Goal: Transaction & Acquisition: Purchase product/service

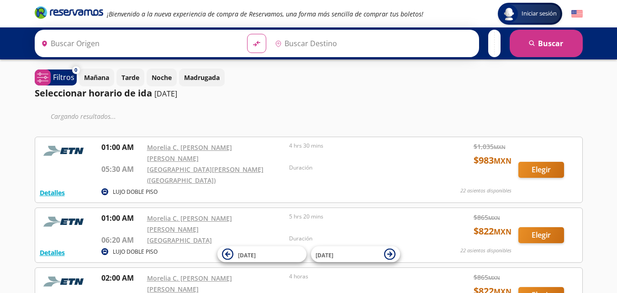
type input "[GEOGRAPHIC_DATA], [GEOGRAPHIC_DATA]"
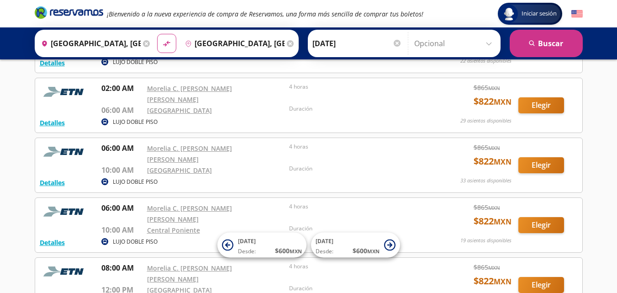
scroll to position [183, 0]
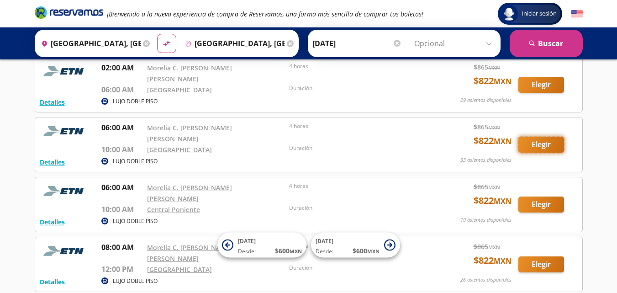
click at [530, 137] on button "Elegir" at bounding box center [541, 145] width 46 height 16
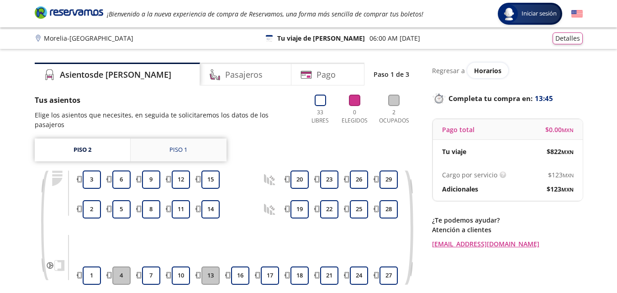
drag, startPoint x: 168, startPoint y: 137, endPoint x: 170, endPoint y: 131, distance: 7.2
drag, startPoint x: 170, startPoint y: 131, endPoint x: 400, endPoint y: 235, distance: 252.2
click at [400, 235] on div "1 2 3 4 5 6 7 8 9 10 11 12 13 14 15 16 17 18 19 20 21 22 23 24 25 26 27 28 29" at bounding box center [226, 227] width 375 height 114
click at [93, 170] on button "3" at bounding box center [92, 179] width 18 height 18
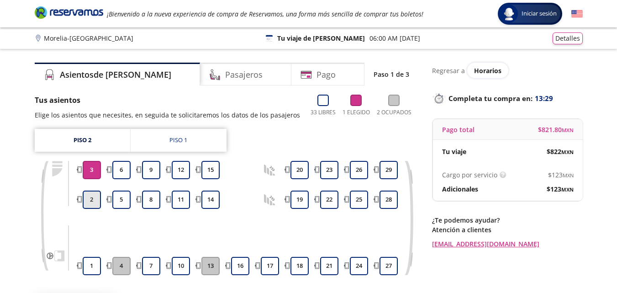
click at [90, 198] on button "2" at bounding box center [92, 199] width 18 height 18
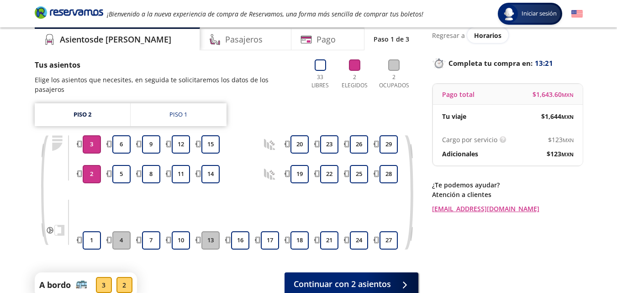
scroll to position [90, 0]
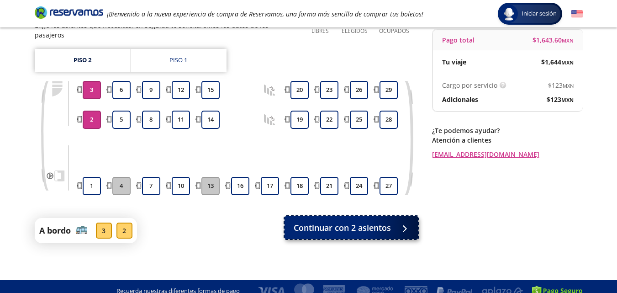
click at [321, 222] on span "Continuar con 2 asientos" at bounding box center [342, 228] width 97 height 12
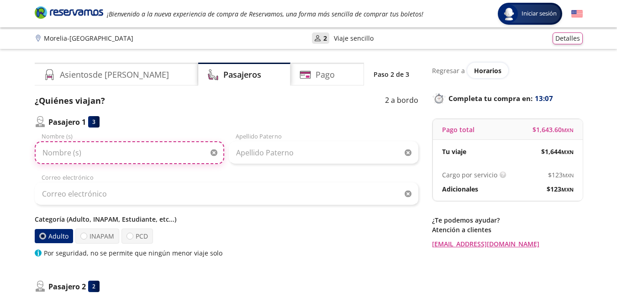
click at [49, 153] on input "Nombre (s)" at bounding box center [130, 152] width 190 height 23
type input "ivet"
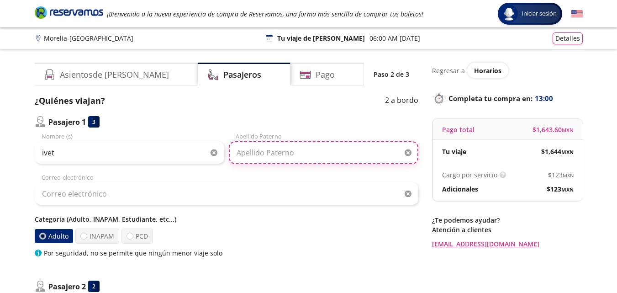
click at [256, 158] on input "Apellido Paterno" at bounding box center [324, 152] width 190 height 23
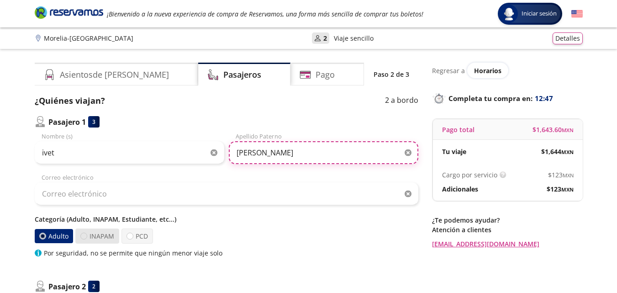
type input "[PERSON_NAME]"
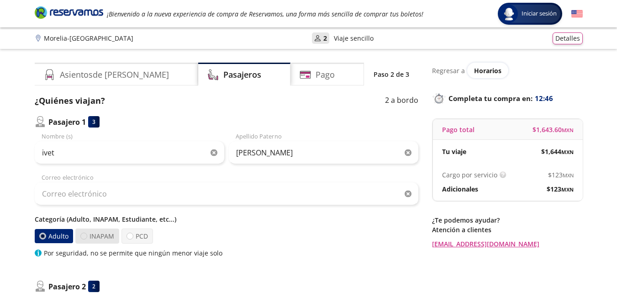
click at [80, 236] on div at bounding box center [83, 235] width 7 height 7
click at [81, 236] on input "INAPAM" at bounding box center [84, 236] width 6 height 6
radio input "true"
radio input "false"
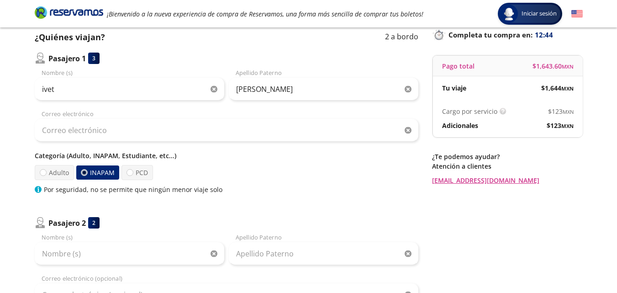
scroll to position [91, 0]
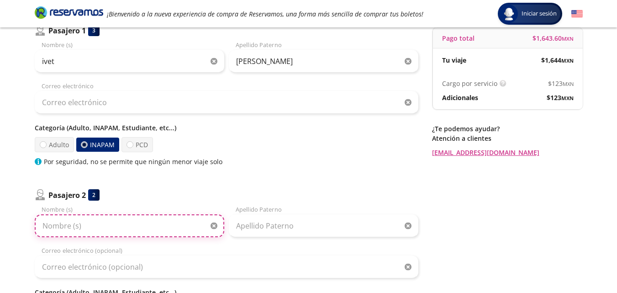
click at [50, 226] on input "Nombre (s)" at bounding box center [130, 225] width 190 height 23
type input "[PERSON_NAME]"
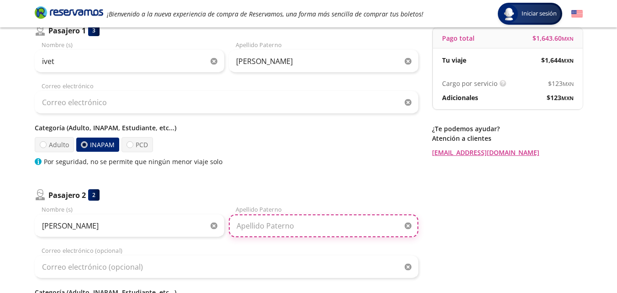
click at [262, 226] on input "Apellido Paterno" at bounding box center [324, 225] width 190 height 23
type input "[PERSON_NAME]"
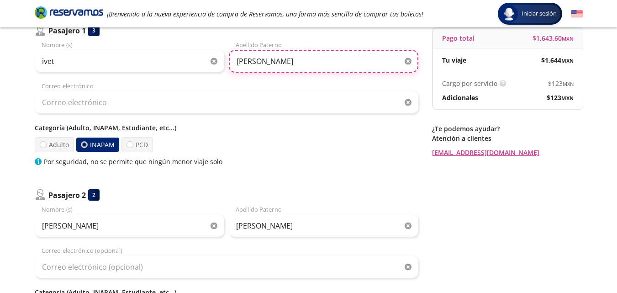
click at [242, 60] on input "[PERSON_NAME]" at bounding box center [324, 61] width 190 height 23
click at [238, 63] on input "[PERSON_NAME]" at bounding box center [324, 61] width 190 height 23
type input "[PERSON_NAME]"
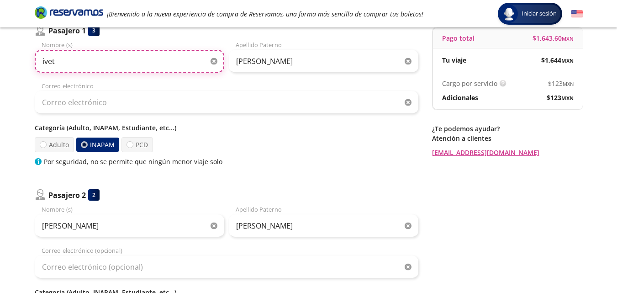
click at [43, 64] on input "ivet" at bounding box center [130, 61] width 190 height 23
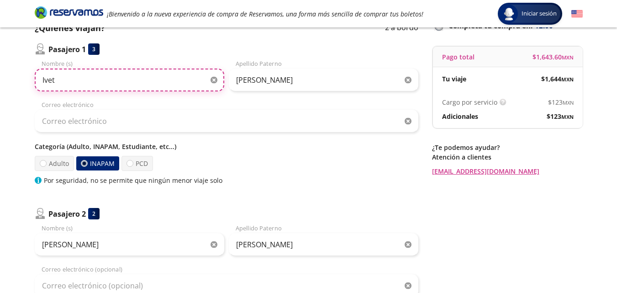
scroll to position [46, 0]
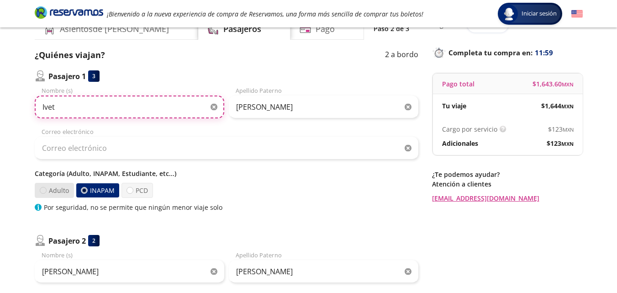
type input "Ivet"
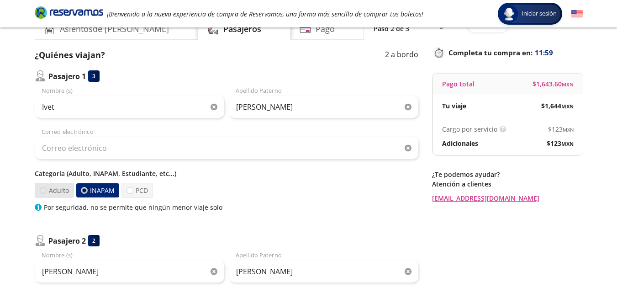
click at [43, 190] on div at bounding box center [42, 190] width 7 height 7
click at [43, 190] on input "Adulto" at bounding box center [43, 190] width 6 height 6
radio input "true"
radio input "false"
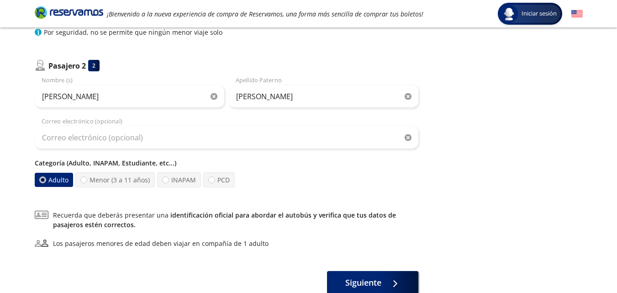
scroll to position [228, 0]
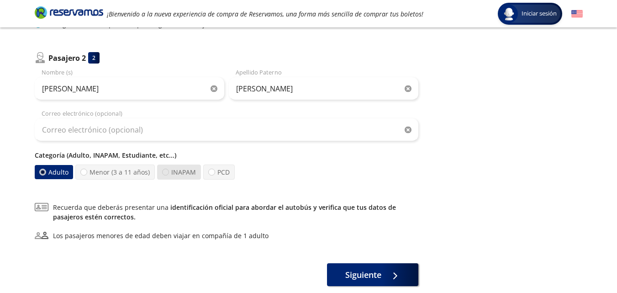
click at [166, 171] on div at bounding box center [165, 172] width 7 height 7
click at [166, 171] on input "INAPAM" at bounding box center [166, 172] width 6 height 6
radio input "true"
radio input "false"
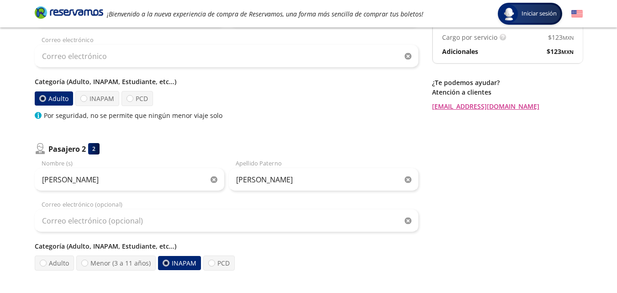
scroll to position [137, 0]
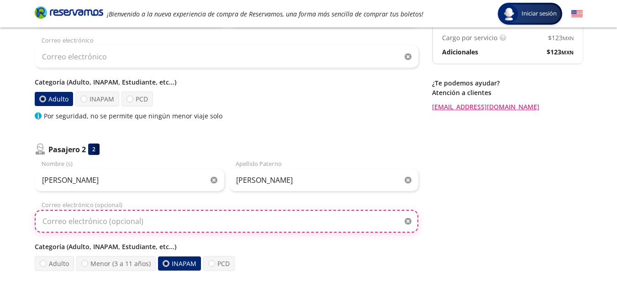
click at [61, 220] on input "Correo electrónico (opcional)" at bounding box center [227, 221] width 384 height 23
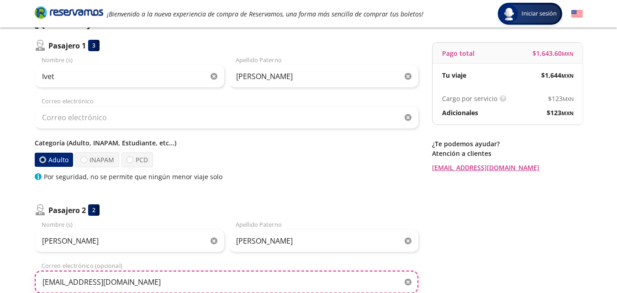
scroll to position [46, 0]
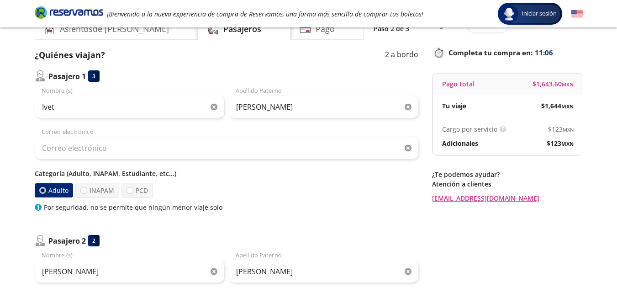
type input "[EMAIL_ADDRESS][DOMAIN_NAME]"
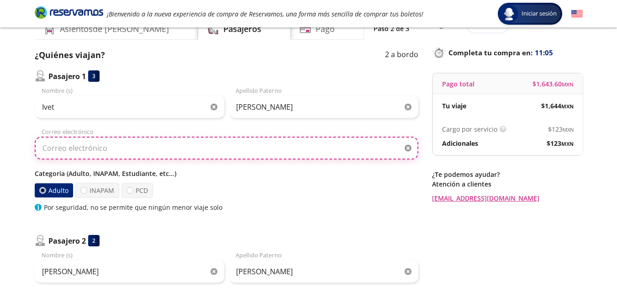
click at [58, 148] on input "Correo electrónico" at bounding box center [227, 148] width 384 height 23
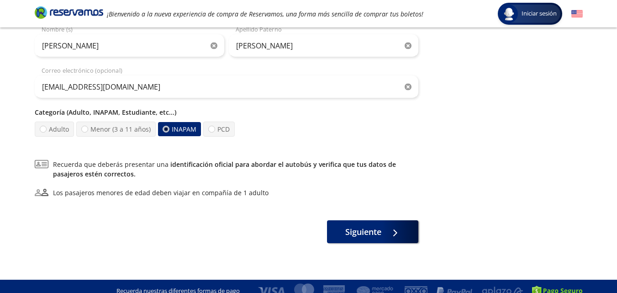
scroll to position [274, 0]
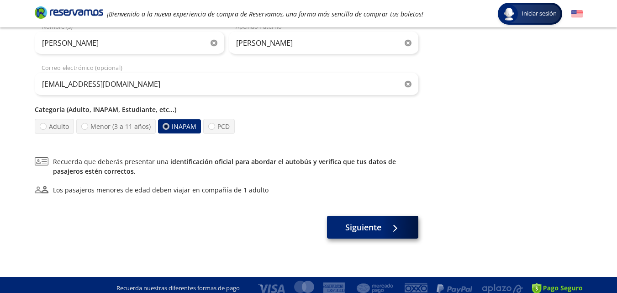
type input "[EMAIL_ADDRESS][DOMAIN_NAME]"
click at [368, 221] on span "Siguiente" at bounding box center [363, 227] width 36 height 12
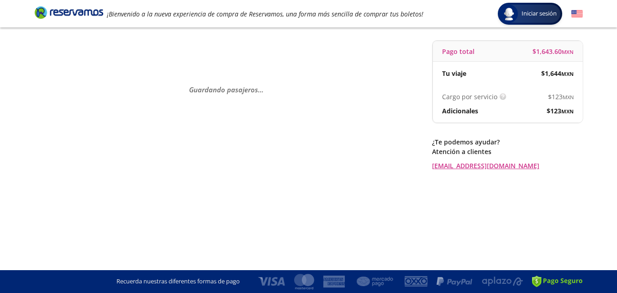
scroll to position [0, 0]
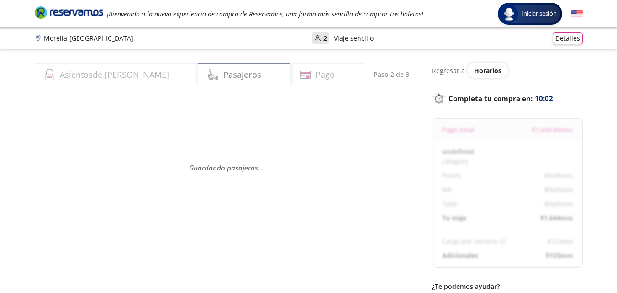
select select "MX"
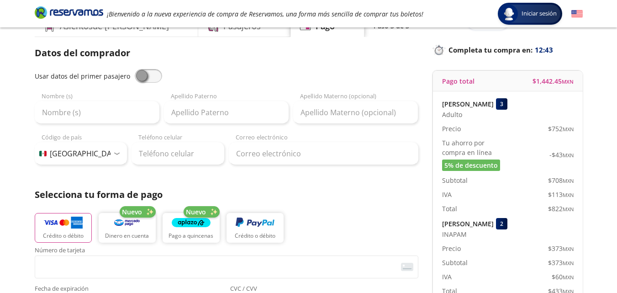
scroll to position [46, 0]
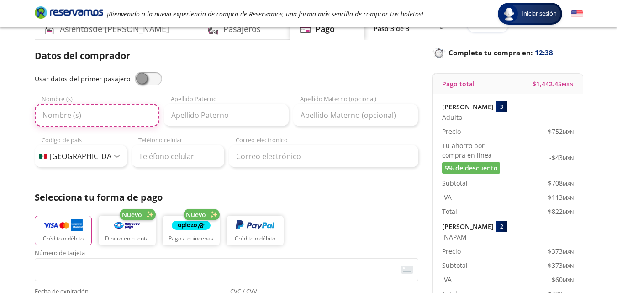
click at [45, 111] on input "Nombre (s)" at bounding box center [97, 115] width 125 height 23
type input "ivet"
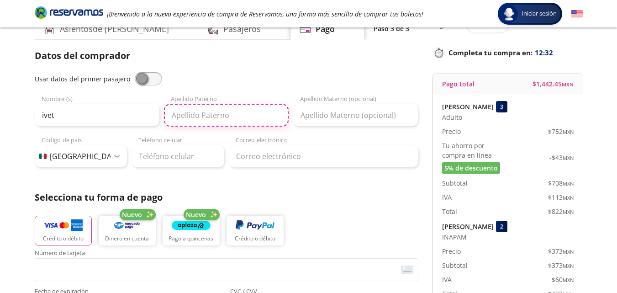
click at [170, 115] on input "Apellido Paterno" at bounding box center [226, 115] width 125 height 23
type input "[PERSON_NAME]"
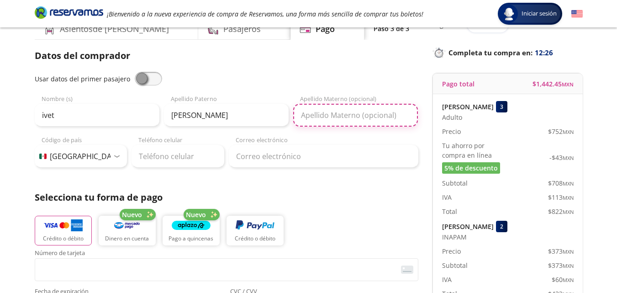
click at [313, 115] on input "Apellido Materno (opcional)" at bounding box center [355, 115] width 125 height 23
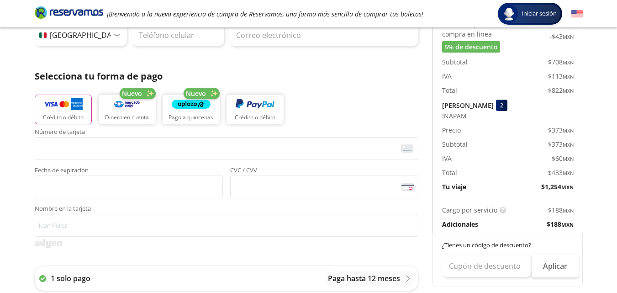
scroll to position [183, 0]
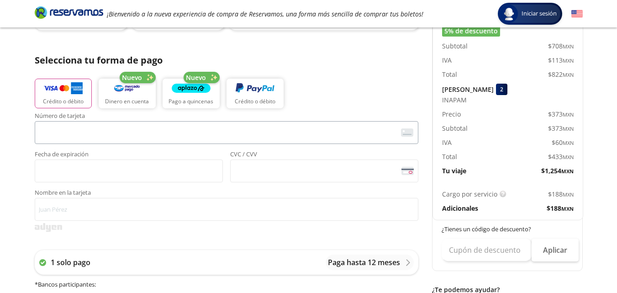
type input "[PERSON_NAME]"
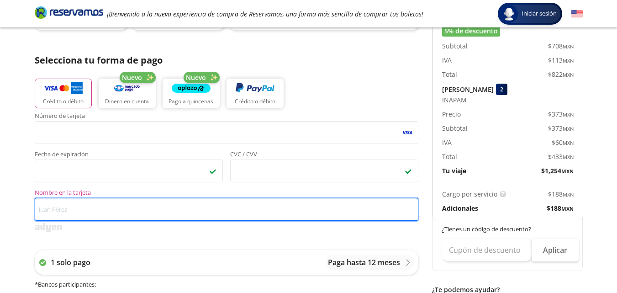
click at [50, 208] on input "Nombre en la tarjeta" at bounding box center [227, 209] width 384 height 23
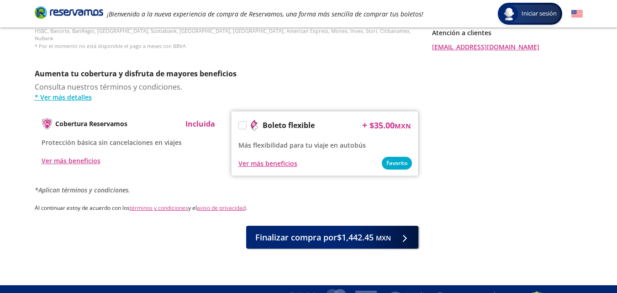
scroll to position [457, 0]
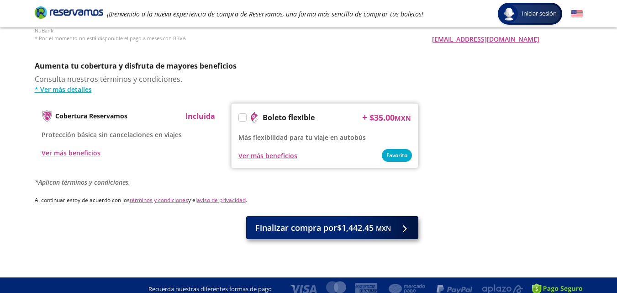
type input "Norma A Rodriguez B"
click at [331, 222] on span "Finalizar compra por $1,442.45 MXN" at bounding box center [323, 228] width 136 height 12
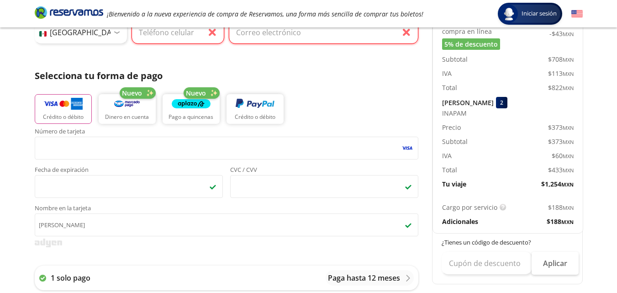
scroll to position [124, 0]
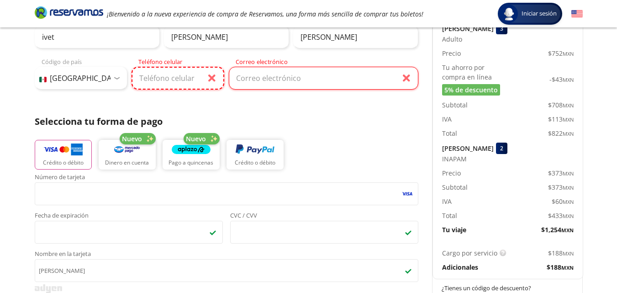
click at [144, 80] on input "Teléfono celular" at bounding box center [178, 78] width 93 height 23
type input "4"
type input "443 378 2071"
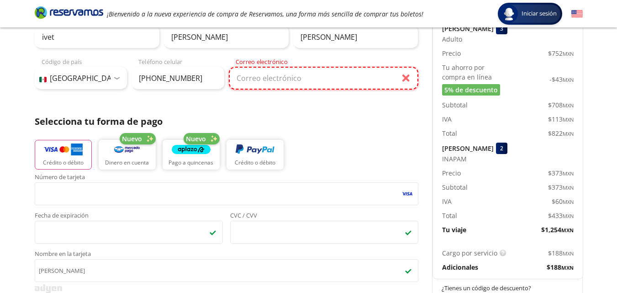
click at [253, 81] on input "Correo electrónico" at bounding box center [324, 78] width 190 height 23
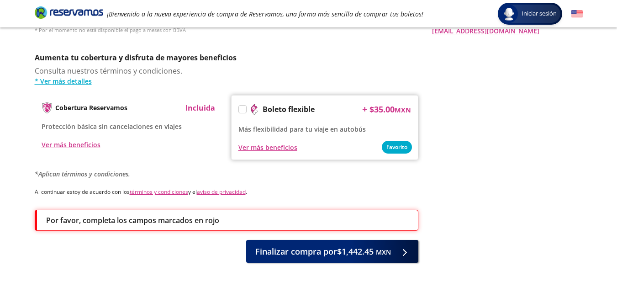
scroll to position [487, 0]
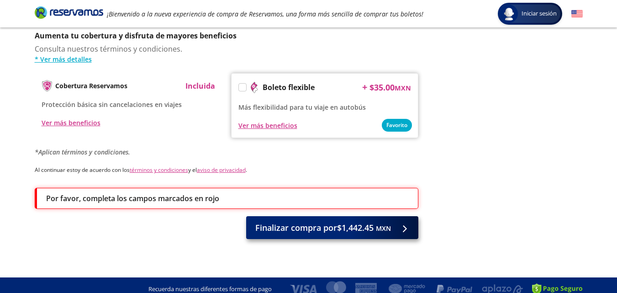
type input "[EMAIL_ADDRESS][DOMAIN_NAME]"
click at [308, 222] on span "Finalizar compra por $1,442.45 MXN" at bounding box center [323, 228] width 136 height 12
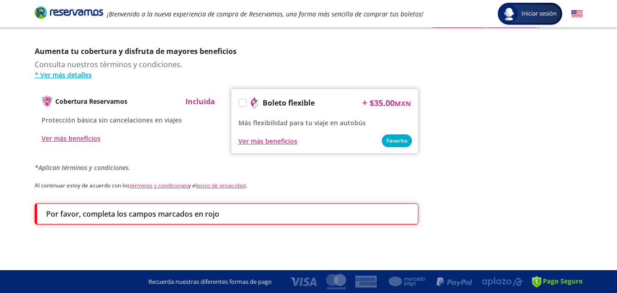
scroll to position [0, 0]
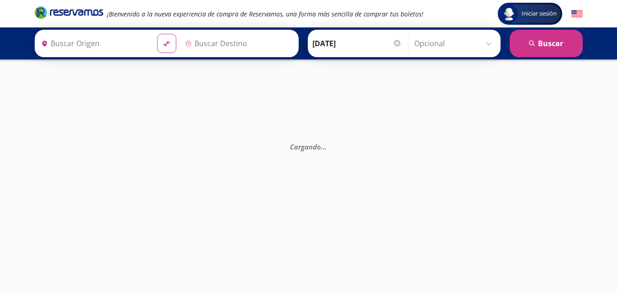
type input "[GEOGRAPHIC_DATA], [GEOGRAPHIC_DATA]"
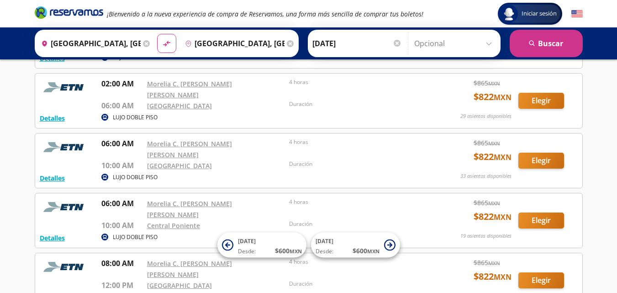
scroll to position [183, 0]
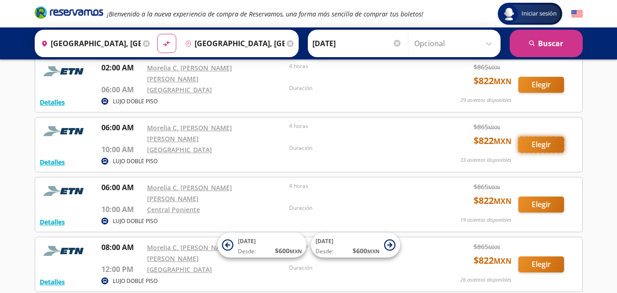
click at [529, 137] on button "Elegir" at bounding box center [541, 145] width 46 height 16
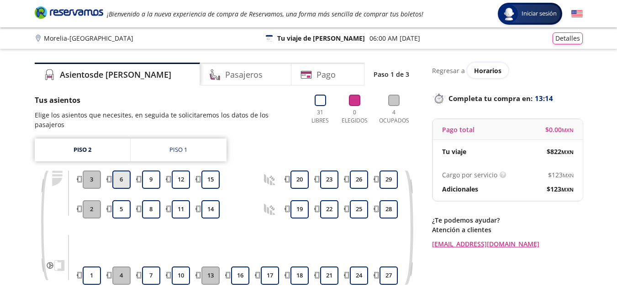
click at [119, 170] on button "6" at bounding box center [121, 179] width 18 height 18
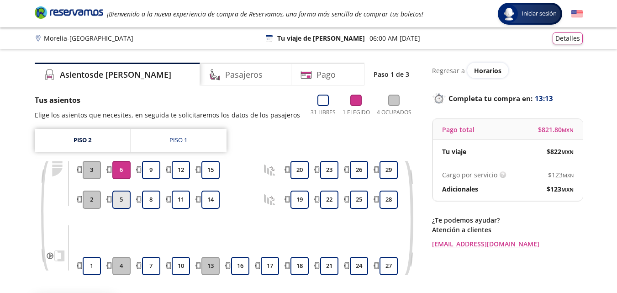
click at [120, 197] on button "5" at bounding box center [121, 199] width 18 height 18
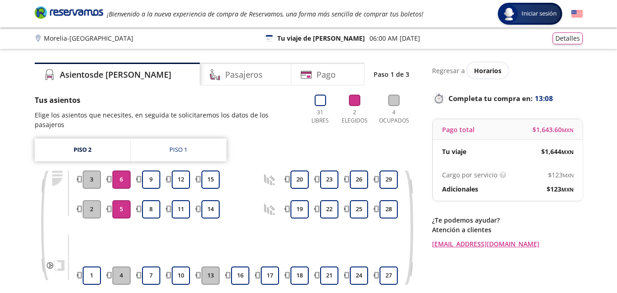
click at [87, 202] on button "2" at bounding box center [92, 209] width 18 height 18
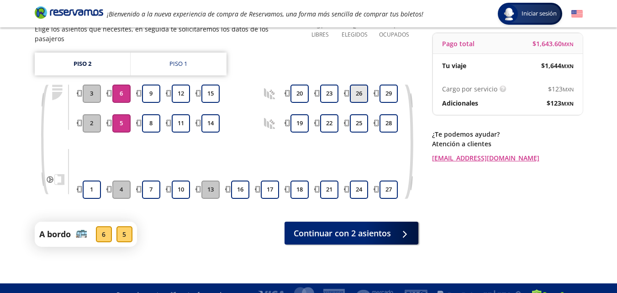
scroll to position [90, 0]
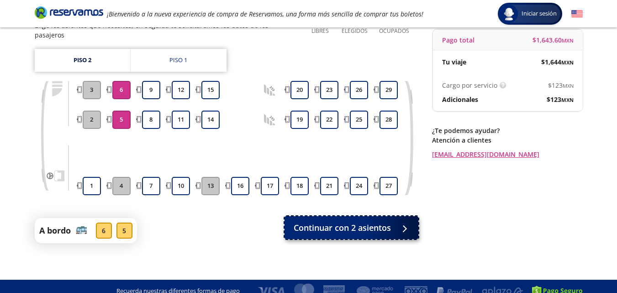
click at [337, 222] on span "Continuar con 2 asientos" at bounding box center [342, 228] width 97 height 12
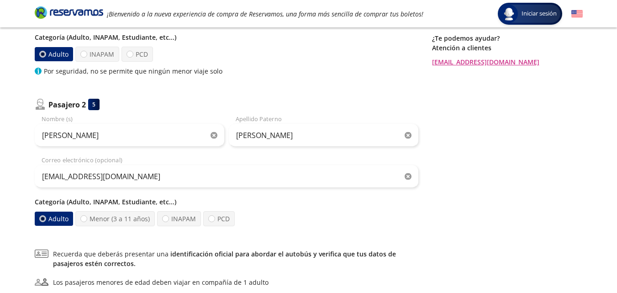
scroll to position [183, 0]
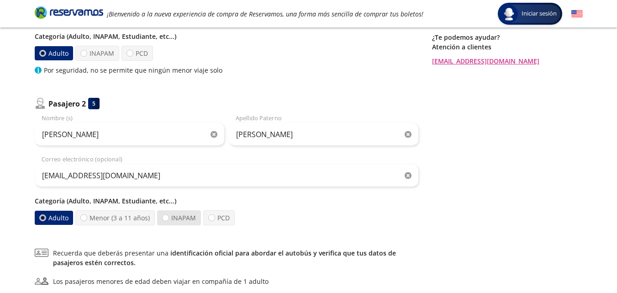
click at [169, 218] on label "INAPAM" at bounding box center [179, 217] width 44 height 15
click at [169, 218] on input "INAPAM" at bounding box center [166, 218] width 6 height 6
radio input "true"
radio input "false"
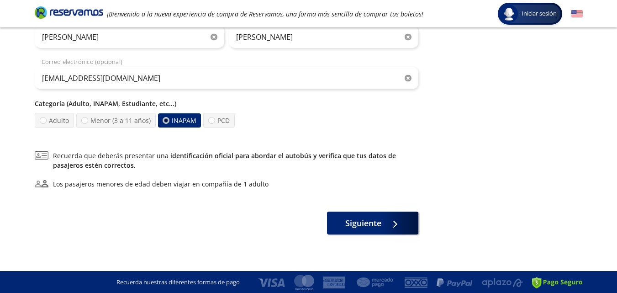
scroll to position [281, 0]
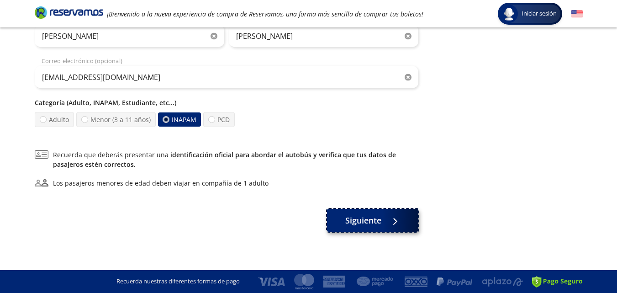
click at [355, 219] on span "Siguiente" at bounding box center [363, 220] width 36 height 12
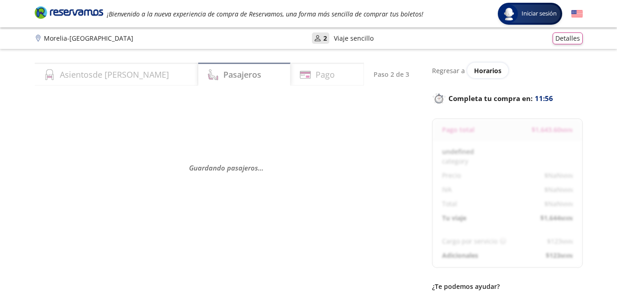
select select "MX"
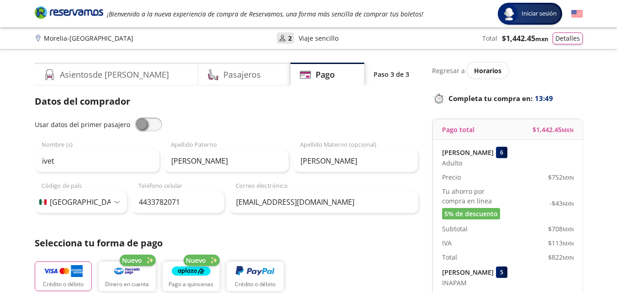
click at [156, 120] on span at bounding box center [148, 124] width 27 height 14
click at [135, 117] on input "checkbox" at bounding box center [135, 117] width 0 height 0
type input "Ivet"
type input "[PERSON_NAME]"
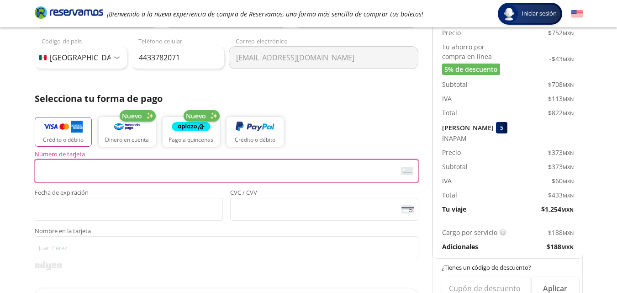
scroll to position [228, 0]
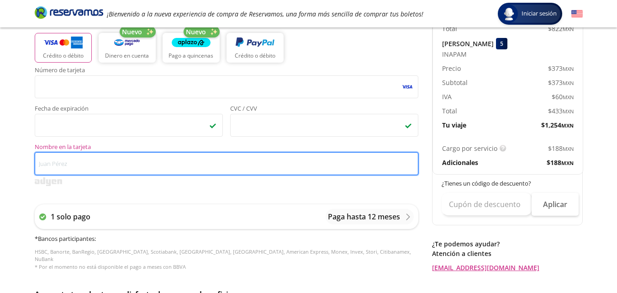
click at [58, 164] on input "Nombre en la tarjeta" at bounding box center [227, 163] width 384 height 23
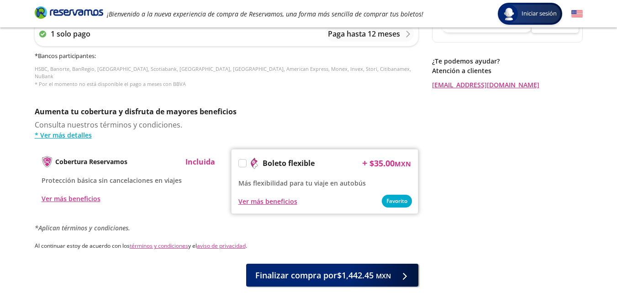
scroll to position [457, 0]
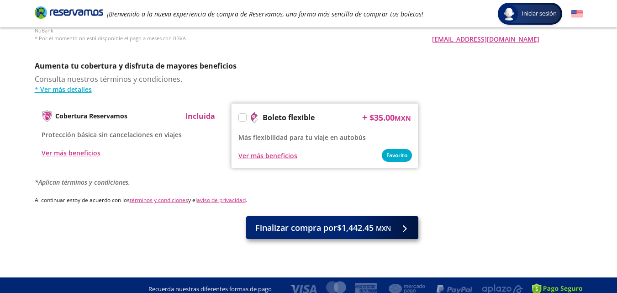
type input "[PERSON_NAME]"
click at [352, 222] on span "Finalizar compra por $1,442.45 MXN" at bounding box center [323, 228] width 136 height 12
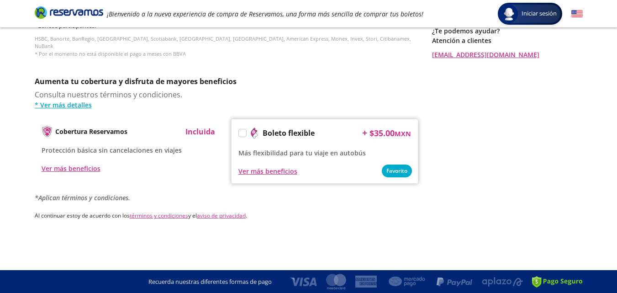
scroll to position [0, 0]
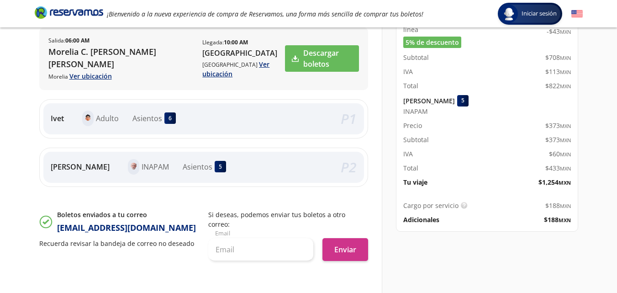
scroll to position [183, 0]
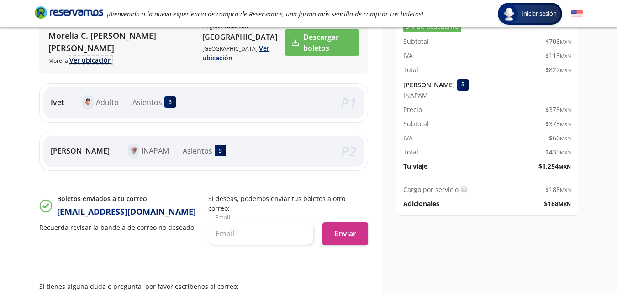
click at [91, 60] on link "Ver ubicación" at bounding box center [90, 60] width 42 height 9
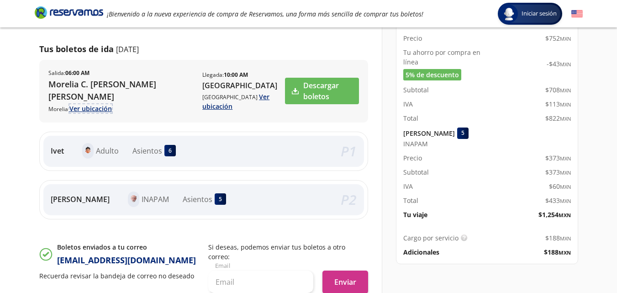
scroll to position [91, 0]
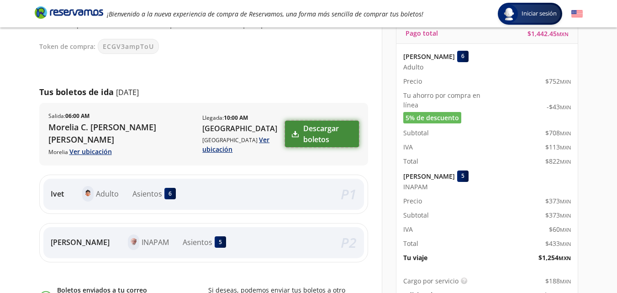
click at [321, 136] on link "Descargar boletos" at bounding box center [322, 134] width 74 height 26
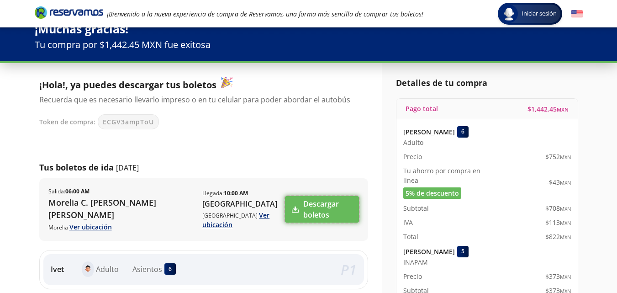
scroll to position [0, 0]
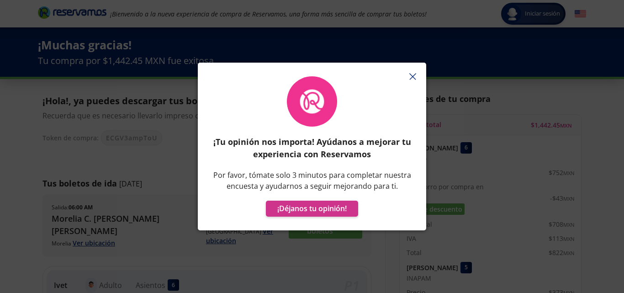
click at [411, 74] on icon "button" at bounding box center [412, 76] width 7 height 7
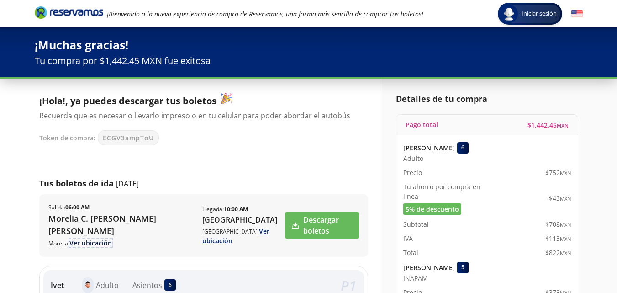
click at [88, 242] on link "Ver ubicación" at bounding box center [90, 242] width 42 height 9
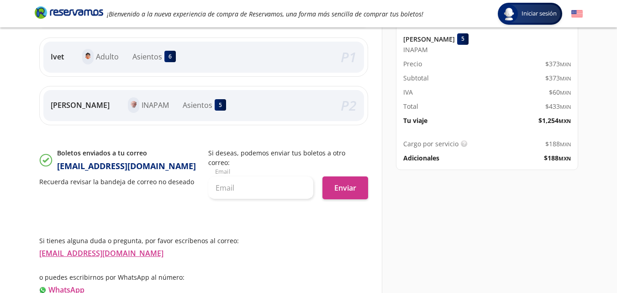
scroll to position [258, 0]
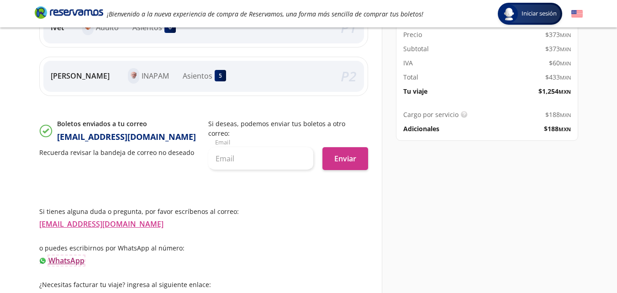
click at [72, 255] on link "WhatsApp" at bounding box center [66, 260] width 36 height 10
